Goal: Information Seeking & Learning: Learn about a topic

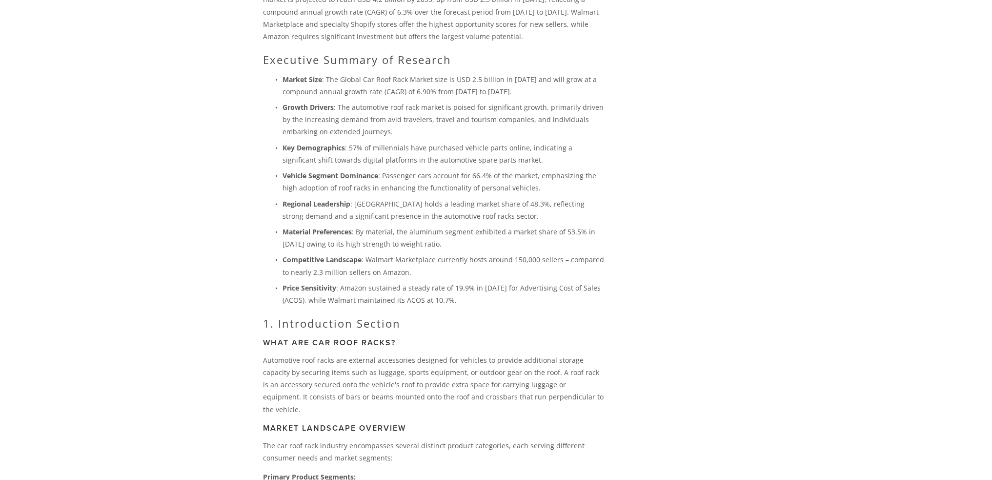
scroll to position [98, 0]
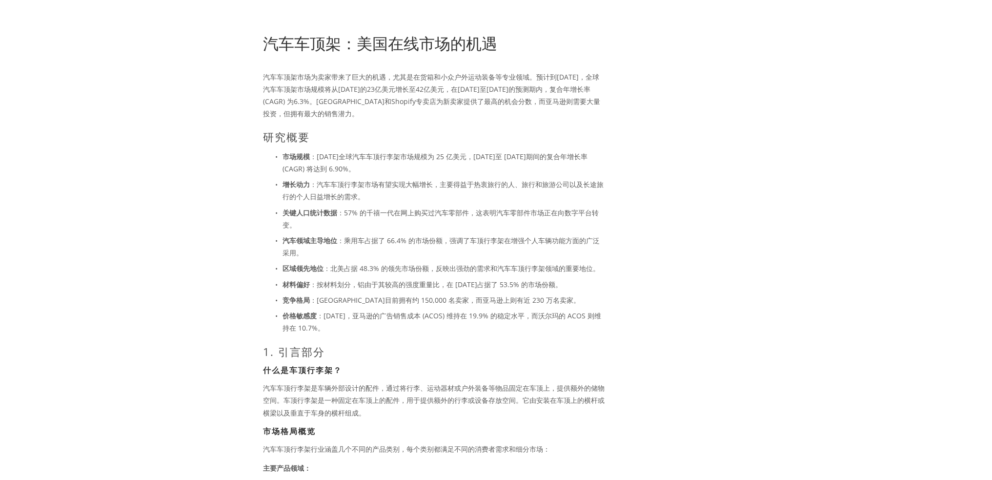
click at [527, 118] on p "汽车车顶架市场为卖家带来了巨大的机遇，尤其是在货箱和小众户外运动装备等专业领域。预计到[DATE]，全球汽车车顶架市场规模将从[DATE]的23亿美元增长至4…" at bounding box center [434, 95] width 342 height 49
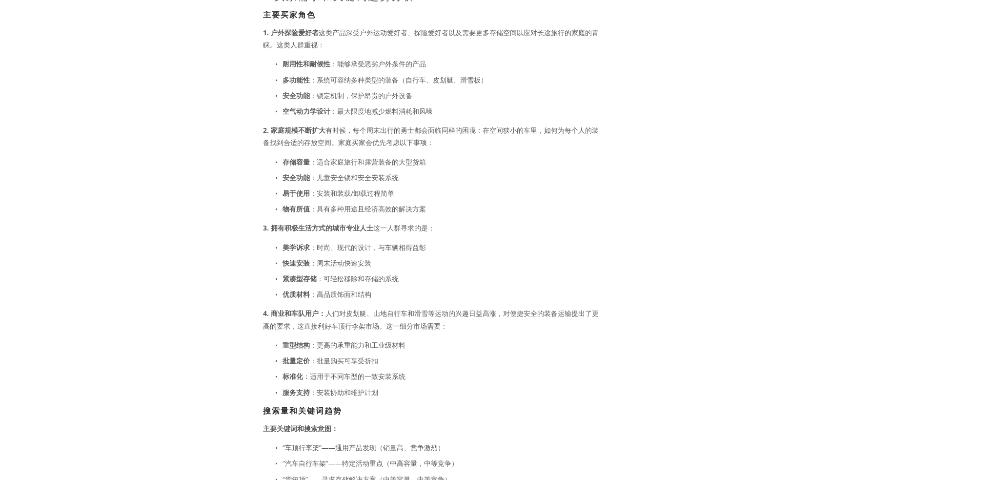
scroll to position [1513, 0]
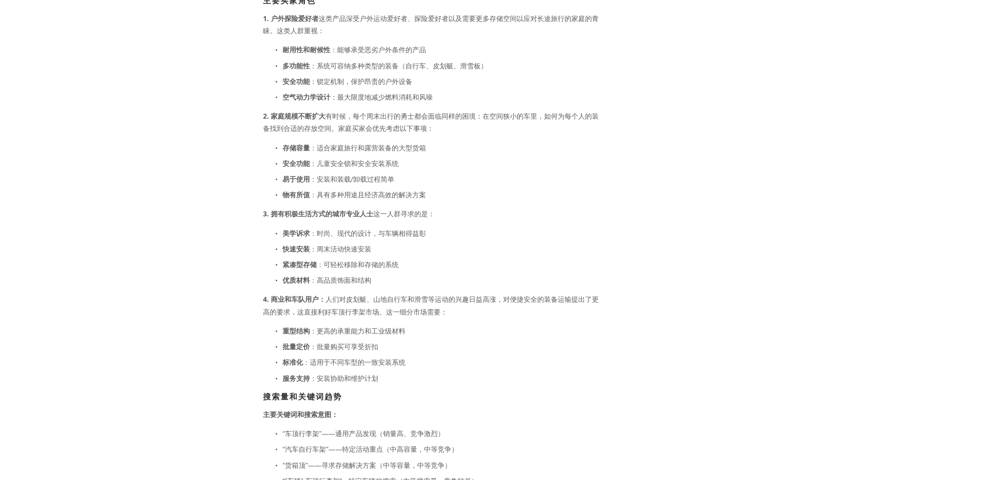
click at [223, 253] on div "关于 类别 汽车零部件 电子产品 时尚 家居与花园" at bounding box center [496, 457] width 973 height 3870
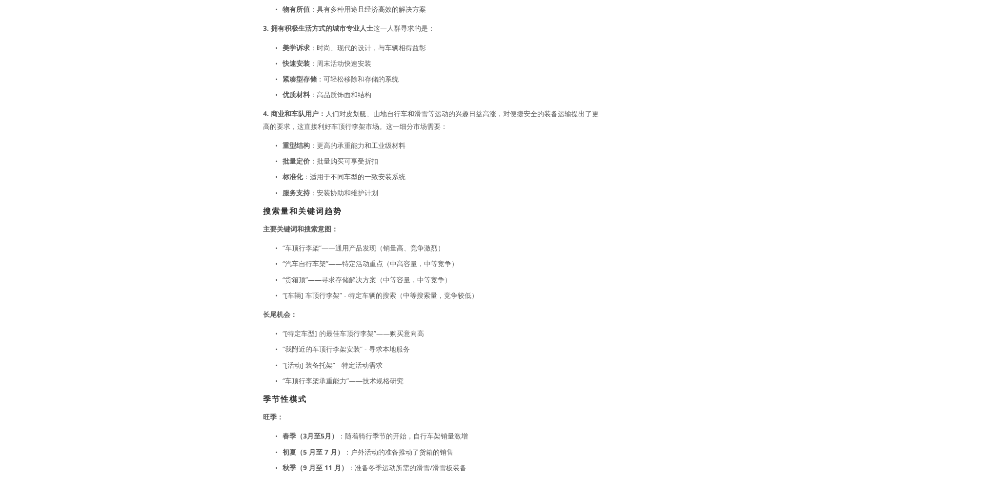
scroll to position [1709, 0]
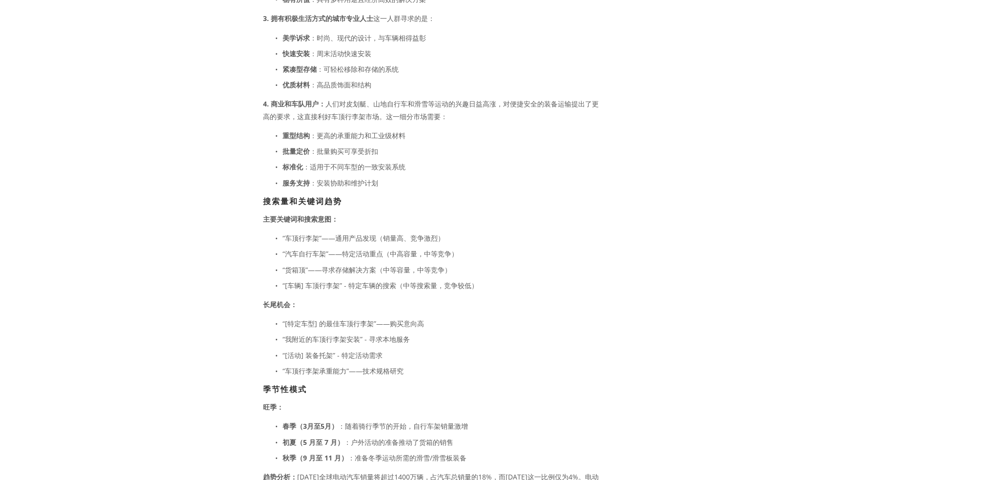
click at [315, 258] on font "“汽车自行车架”——特定活动重点（中高容量，中等竞争）" at bounding box center [371, 253] width 176 height 9
click at [383, 258] on font "“汽车自行车架”——特定活动重点（中高容量，中等竞争）" at bounding box center [371, 253] width 176 height 9
click at [417, 255] on font "“汽车自行车架”——特定活动重点（中高容量，中等竞争）" at bounding box center [371, 253] width 176 height 9
drag, startPoint x: 386, startPoint y: 241, endPoint x: 417, endPoint y: 241, distance: 31.2
click at [417, 241] on font "“车顶行李架”——通用产品发现（销量高、竞争激烈）" at bounding box center [364, 237] width 162 height 9
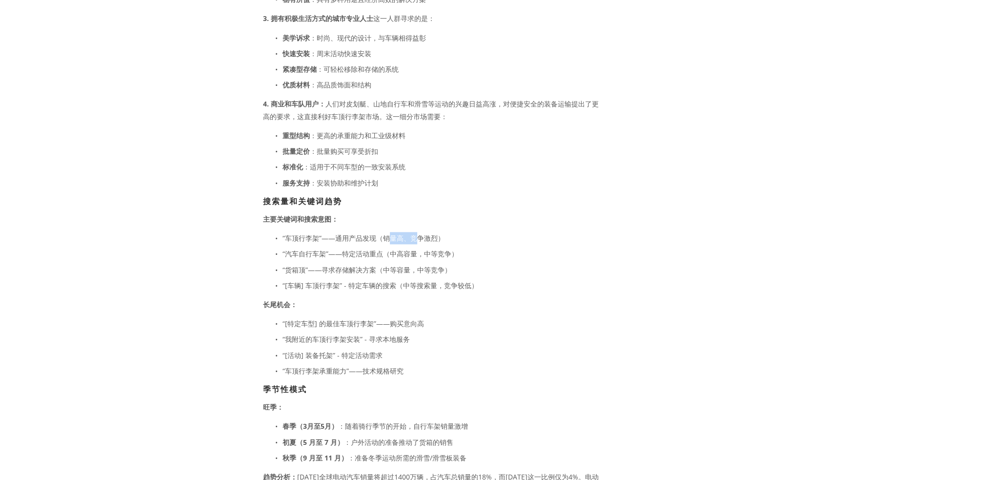
click at [417, 241] on font "“车顶行李架”——通用产品发现（销量高、竞争激烈）" at bounding box center [364, 237] width 162 height 9
click at [420, 290] on font "“[车辆] 车顶行李架” - 特定车辆的搜索（中等搜索量，竞争较低）" at bounding box center [381, 285] width 196 height 9
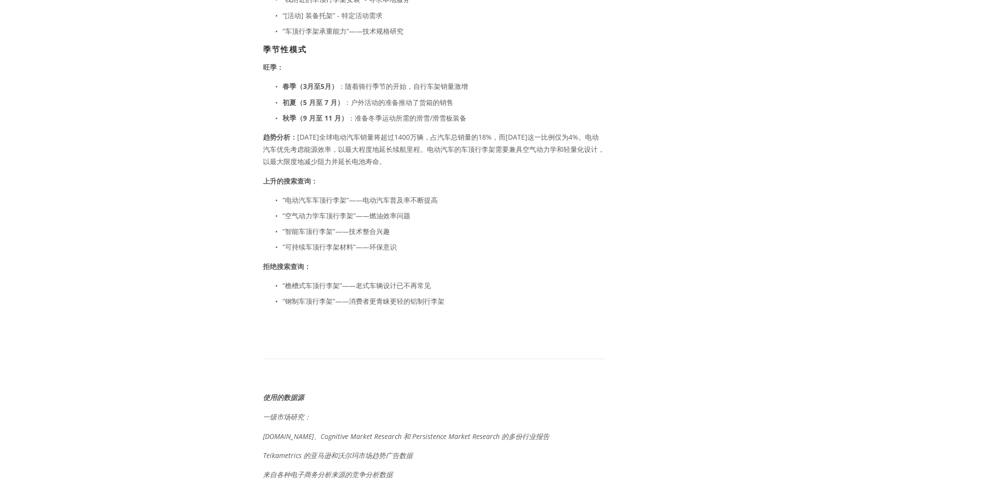
scroll to position [2050, 0]
click at [383, 304] on font "“钢制车顶行李架”——消费者更青睐更轻的铝制行李架" at bounding box center [364, 298] width 162 height 9
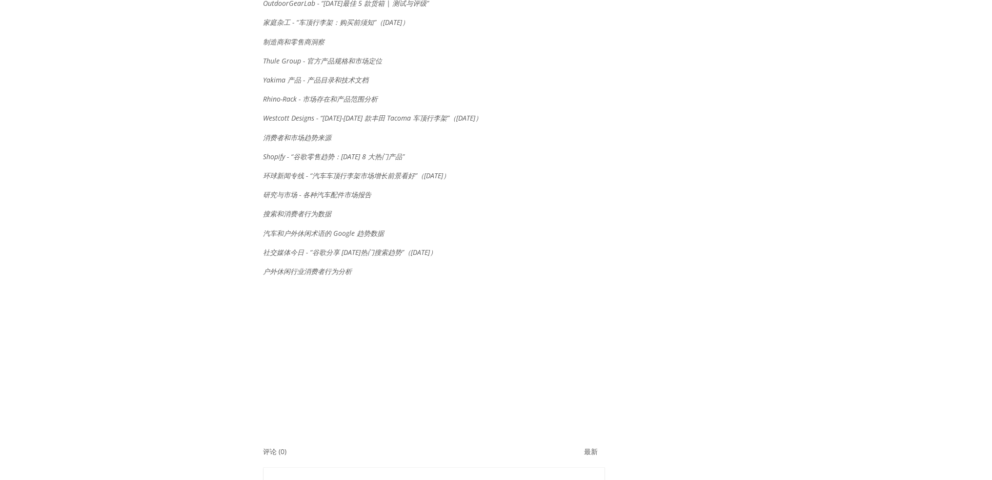
scroll to position [3222, 0]
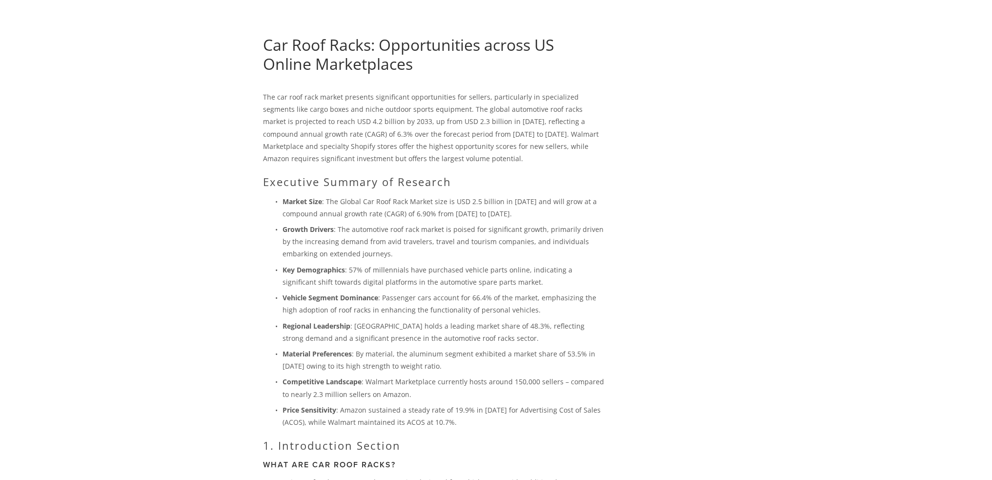
scroll to position [98, 0]
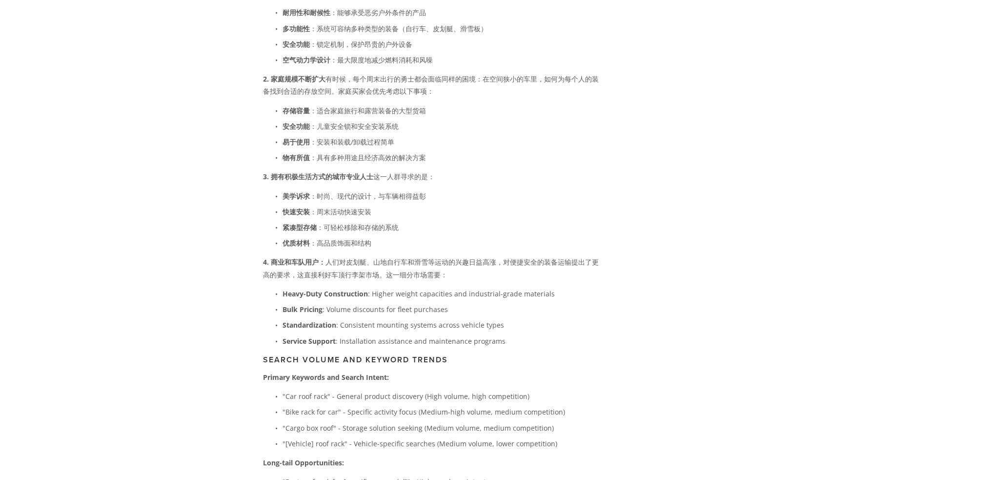
scroll to position [1611, 0]
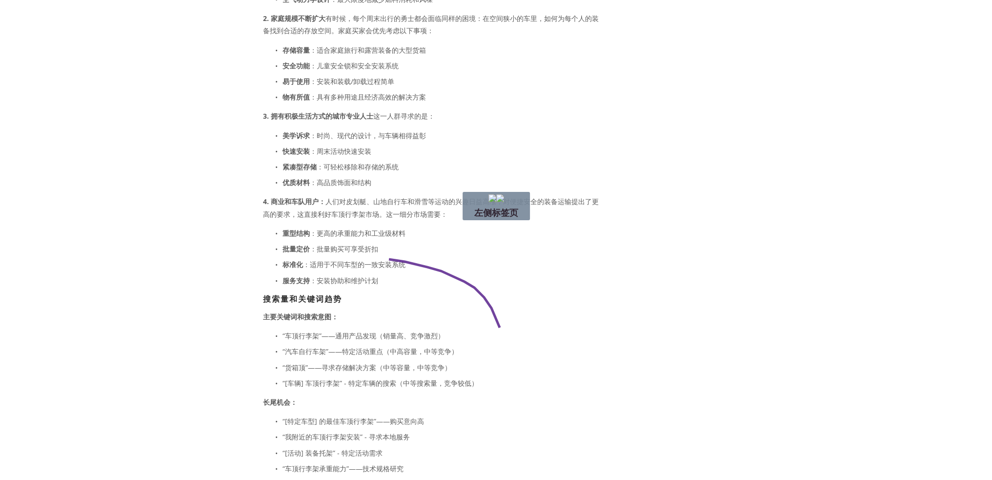
drag, startPoint x: 500, startPoint y: 328, endPoint x: 303, endPoint y: 255, distance: 210.0
